Goal: Find contact information: Find contact information

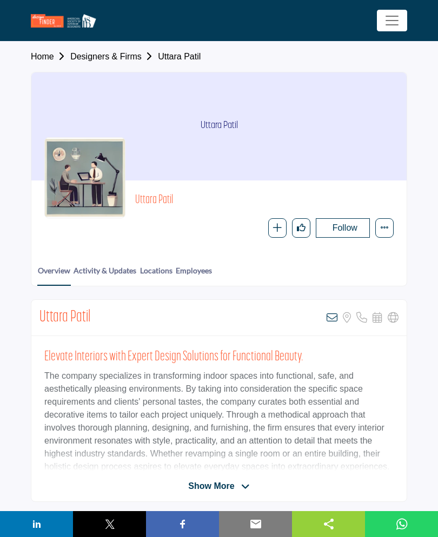
click at [232, 487] on span "Show More" at bounding box center [211, 486] width 46 height 13
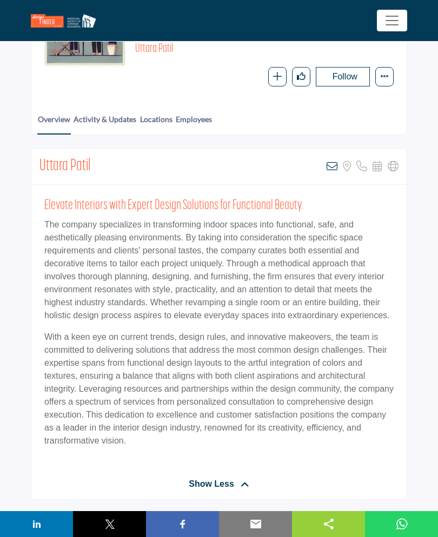
scroll to position [156, 0]
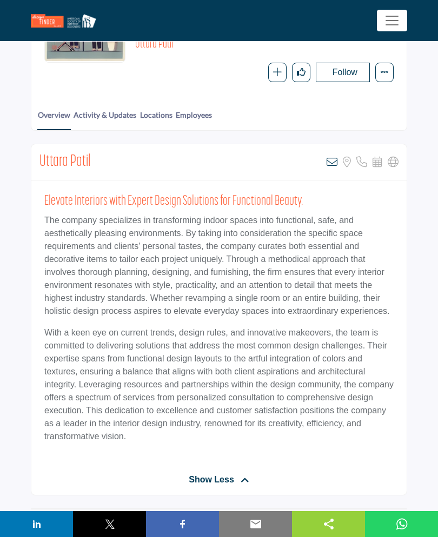
click at [112, 116] on link "Activity & Updates" at bounding box center [105, 119] width 64 height 20
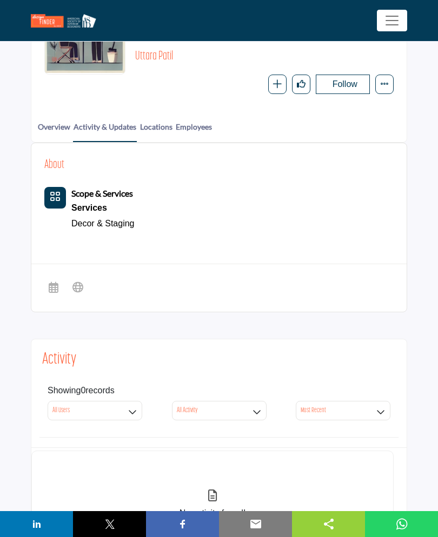
scroll to position [82, 0]
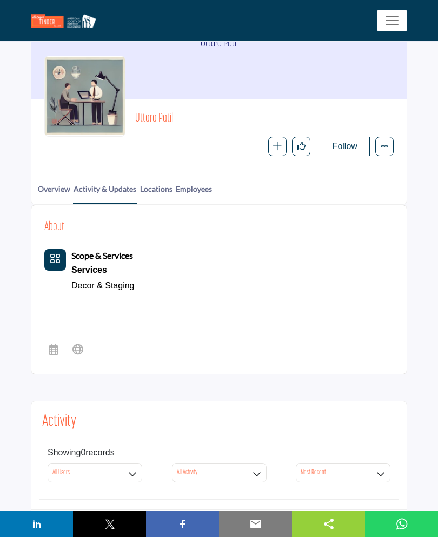
click at [166, 188] on link "Locations" at bounding box center [155, 193] width 33 height 20
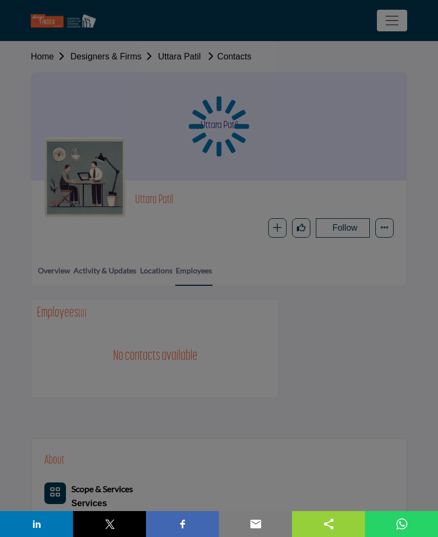
click at [56, 271] on div at bounding box center [219, 268] width 438 height 537
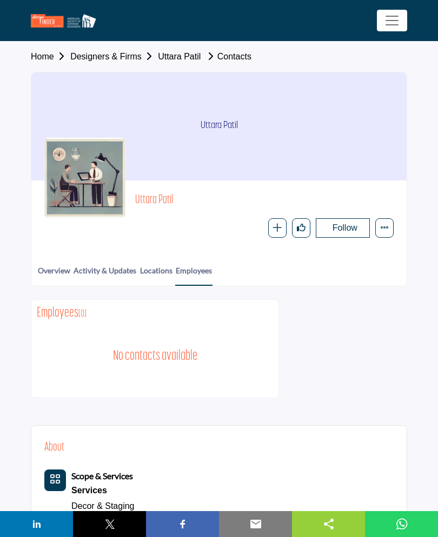
click at [56, 272] on link "Overview" at bounding box center [53, 275] width 33 height 20
